Goal: Book appointment/travel/reservation

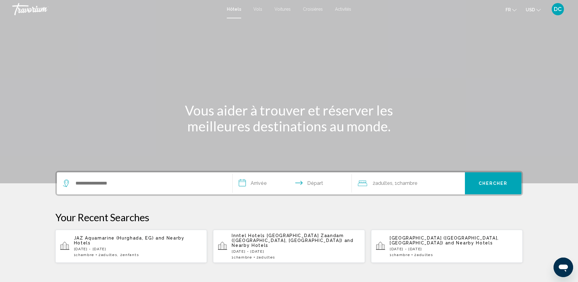
click at [343, 9] on span "Activités" at bounding box center [343, 9] width 16 height 5
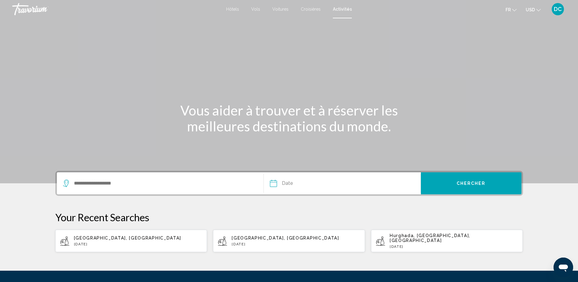
click at [156, 233] on app-activities-recent-search "[GEOGRAPHIC_DATA], [GEOGRAPHIC_DATA][DATE]" at bounding box center [131, 241] width 152 height 22
type input "**********"
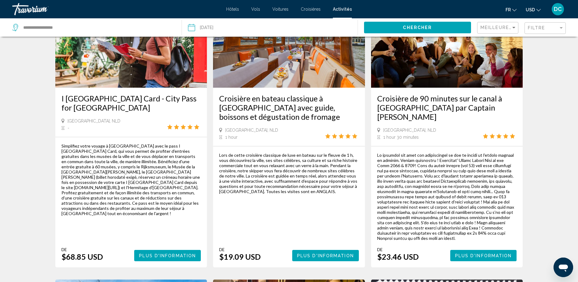
scroll to position [71, 0]
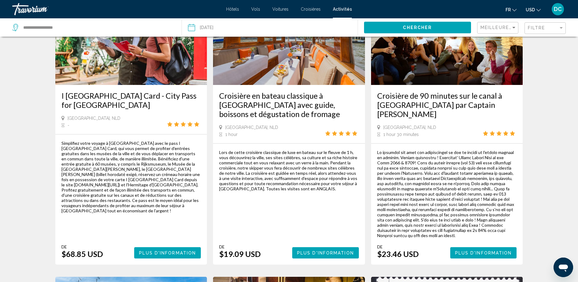
click at [530, 9] on span "USD" at bounding box center [530, 9] width 9 height 5
click at [523, 53] on button "EUR (€)" at bounding box center [521, 56] width 31 height 8
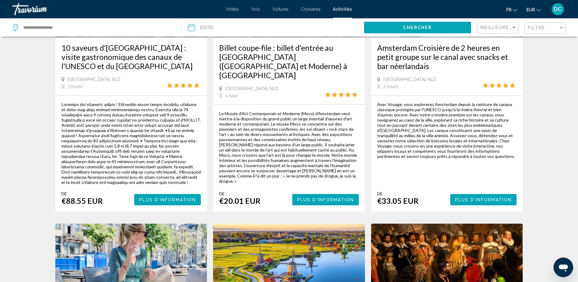
scroll to position [737, 0]
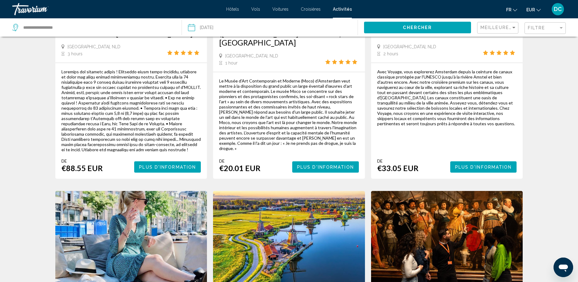
click at [484, 161] on button "Plus d'information" at bounding box center [484, 166] width 67 height 11
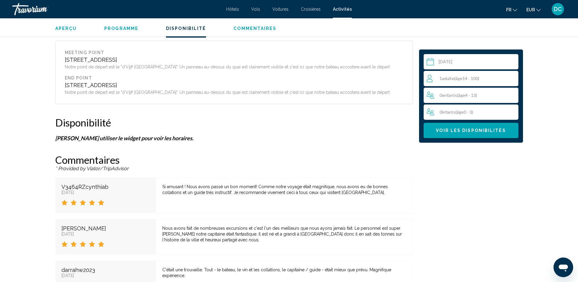
scroll to position [905, 0]
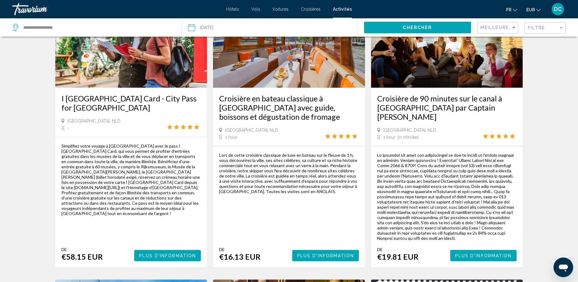
scroll to position [71, 0]
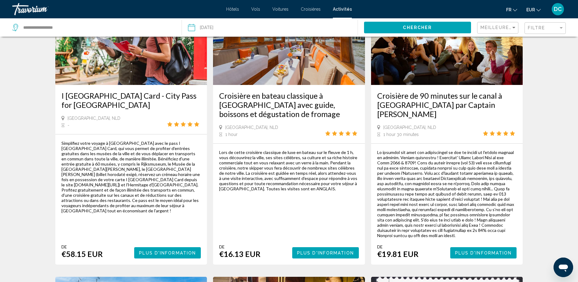
click at [477, 251] on span "Plus d'information" at bounding box center [483, 253] width 57 height 5
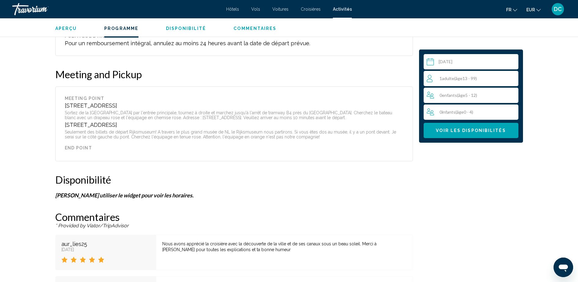
scroll to position [2395, 0]
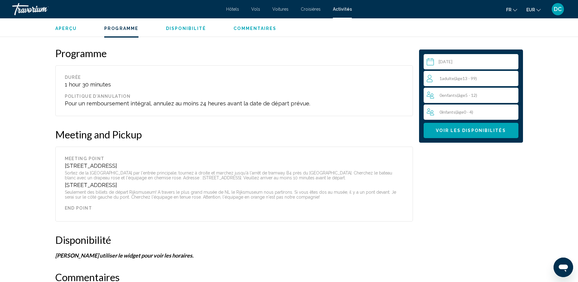
click at [477, 82] on div "1 Adulte Adultes ( âge 13 - 99)" at bounding box center [473, 78] width 92 height 15
click at [511, 77] on icon "Increment adults" at bounding box center [513, 78] width 6 height 7
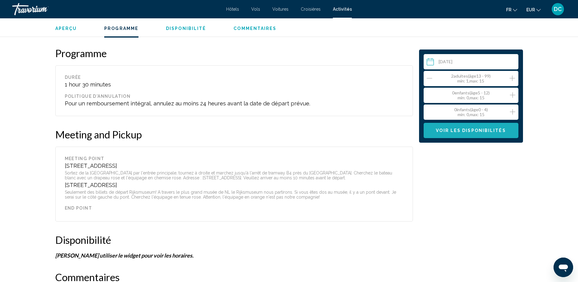
click at [458, 126] on button "Voir les disponibilités" at bounding box center [471, 130] width 95 height 15
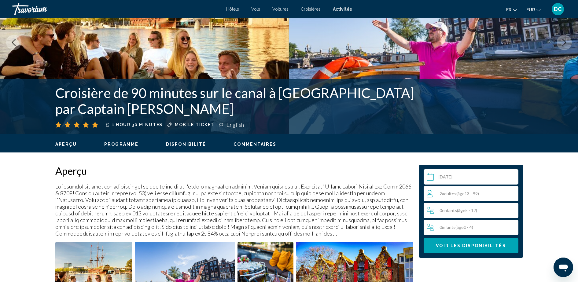
scroll to position [56, 0]
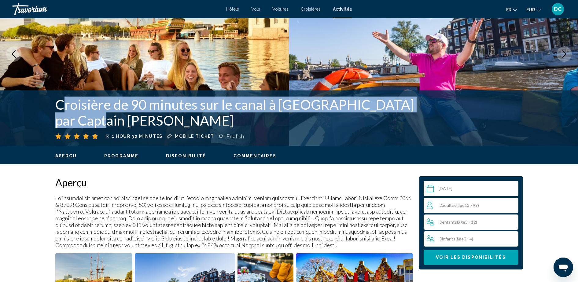
drag, startPoint x: 61, startPoint y: 105, endPoint x: 83, endPoint y: 115, distance: 24.0
click at [83, 115] on h1 "Croisière de 90 minutes sur le canal à [GEOGRAPHIC_DATA] par Captain [PERSON_NA…" at bounding box center [240, 113] width 370 height 32
drag, startPoint x: 83, startPoint y: 115, endPoint x: 85, endPoint y: 120, distance: 5.9
click at [85, 120] on div "Croisière de 90 minutes sur le canal à [GEOGRAPHIC_DATA] par Captain [PERSON_NA…" at bounding box center [289, 118] width 492 height 43
copy h1 "Croisière de 90 minutes sur le canal à [GEOGRAPHIC_DATA] par Captain [PERSON_NA…"
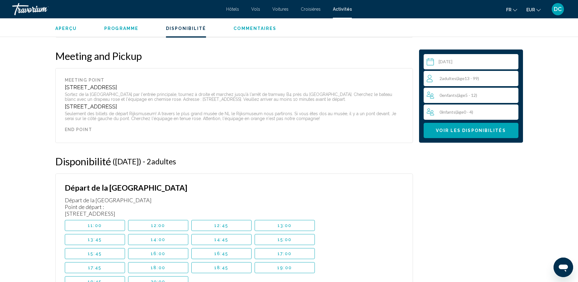
scroll to position [2470, 0]
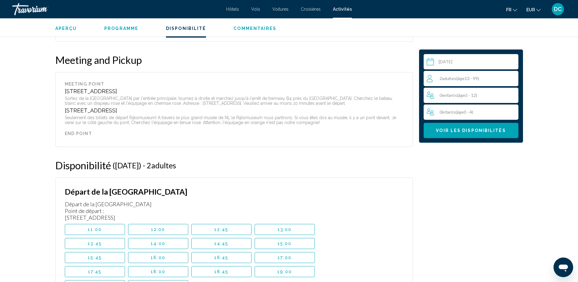
click at [159, 282] on span "20:00" at bounding box center [158, 286] width 15 height 5
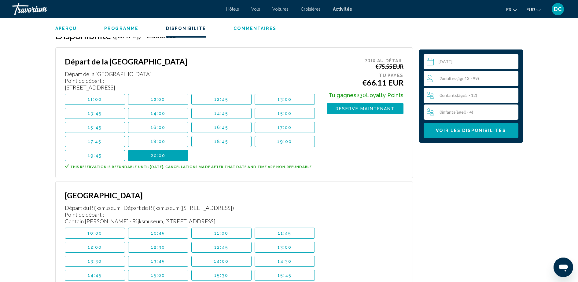
scroll to position [2580, 0]
